Goal: Information Seeking & Learning: Compare options

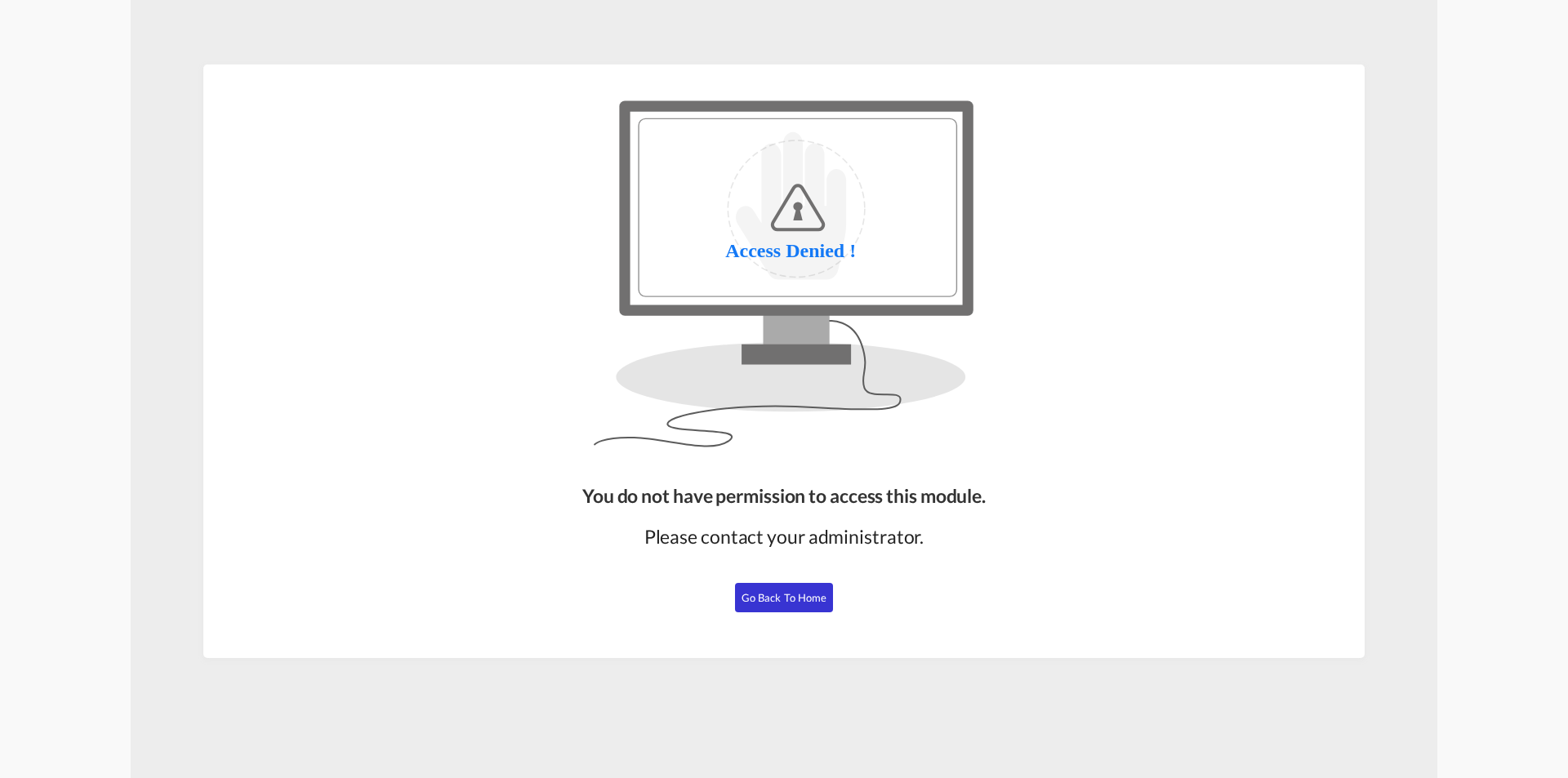
click at [785, 591] on span "Go Back to Home" at bounding box center [784, 598] width 85 height 13
click at [797, 596] on span "Go Back to Home" at bounding box center [784, 598] width 85 height 13
